Goal: Transaction & Acquisition: Book appointment/travel/reservation

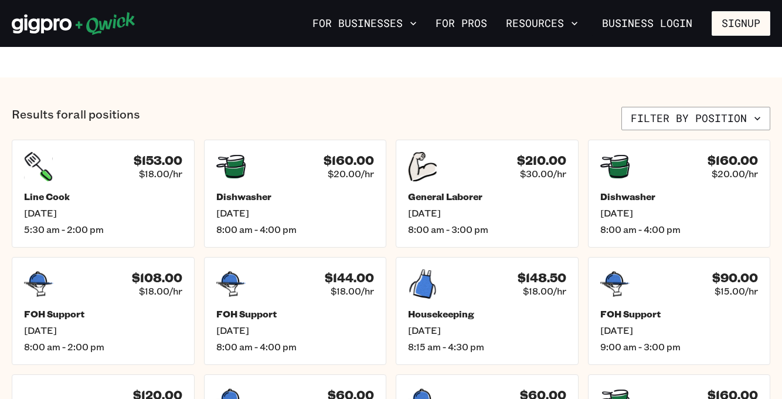
scroll to position [490, 0]
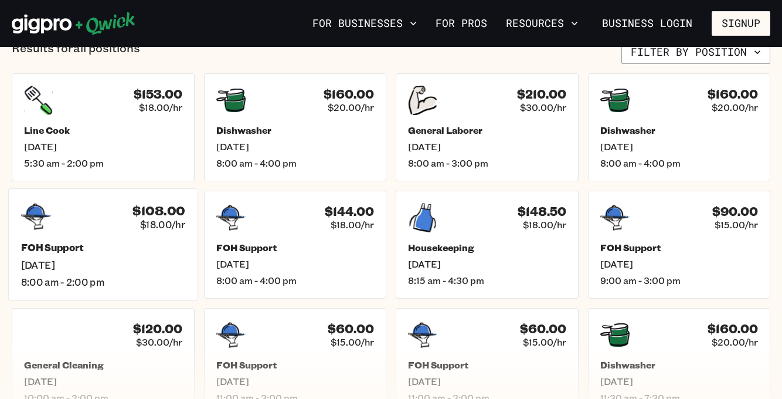
click at [99, 262] on span "[DATE]" at bounding box center [103, 265] width 164 height 12
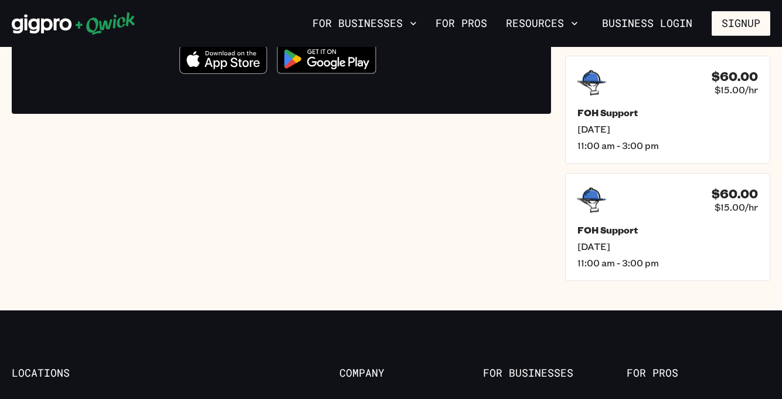
scroll to position [289, 0]
